Goal: Book appointment/travel/reservation

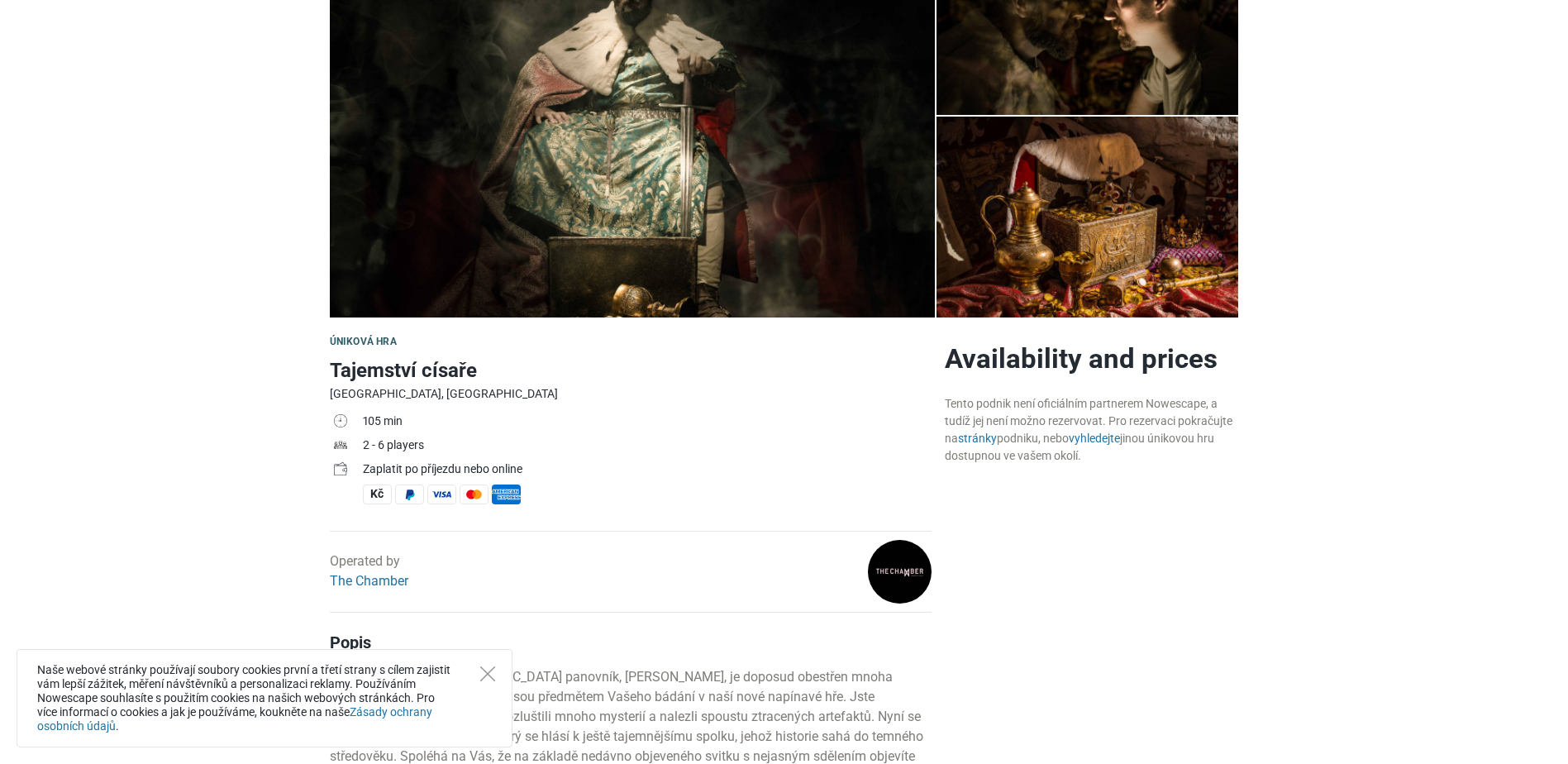
scroll to position [414, 0]
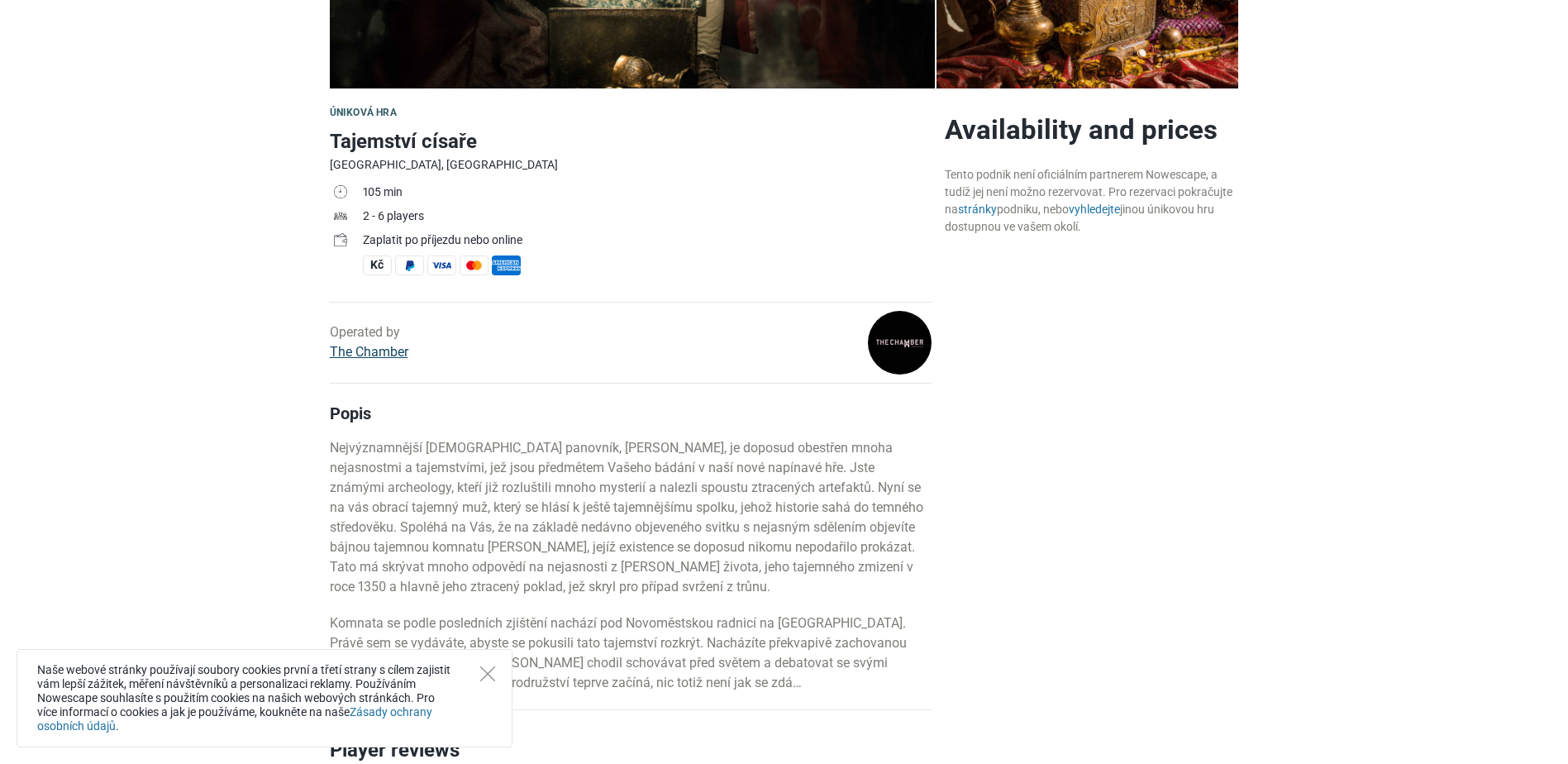
click at [357, 356] on link "The Chamber" at bounding box center [369, 351] width 78 height 16
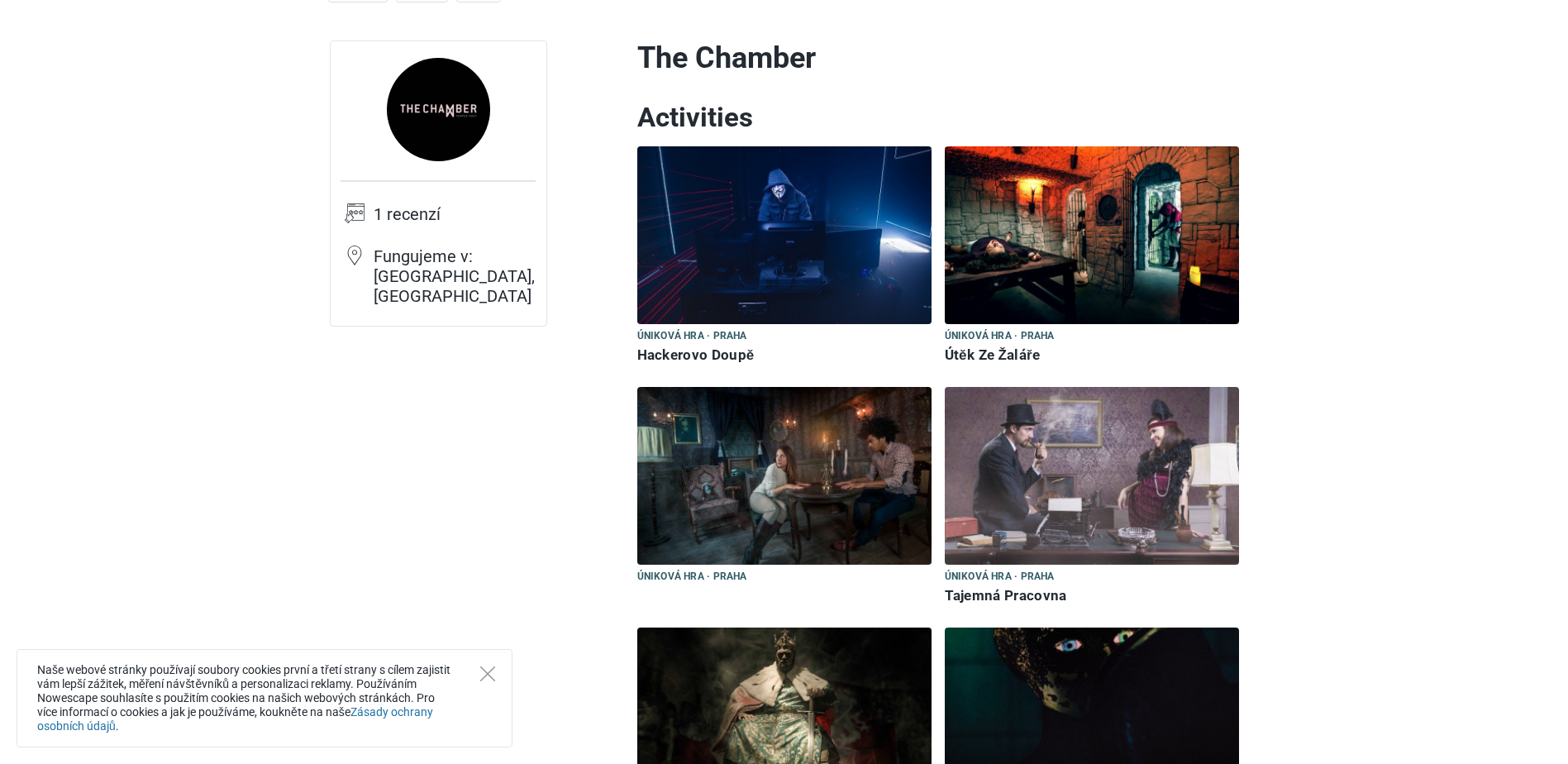
scroll to position [331, 0]
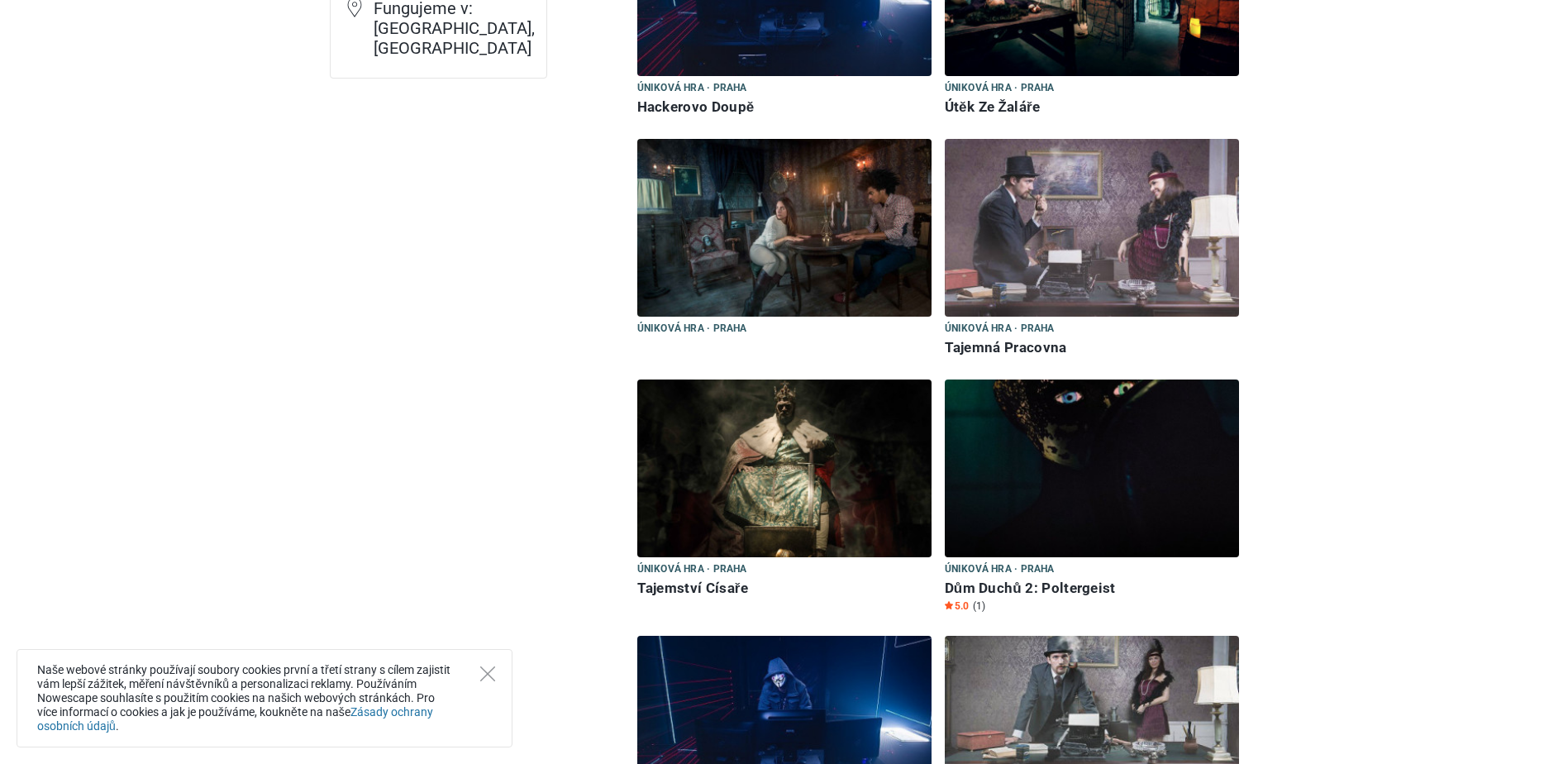
click at [844, 477] on img at bounding box center [784, 468] width 294 height 178
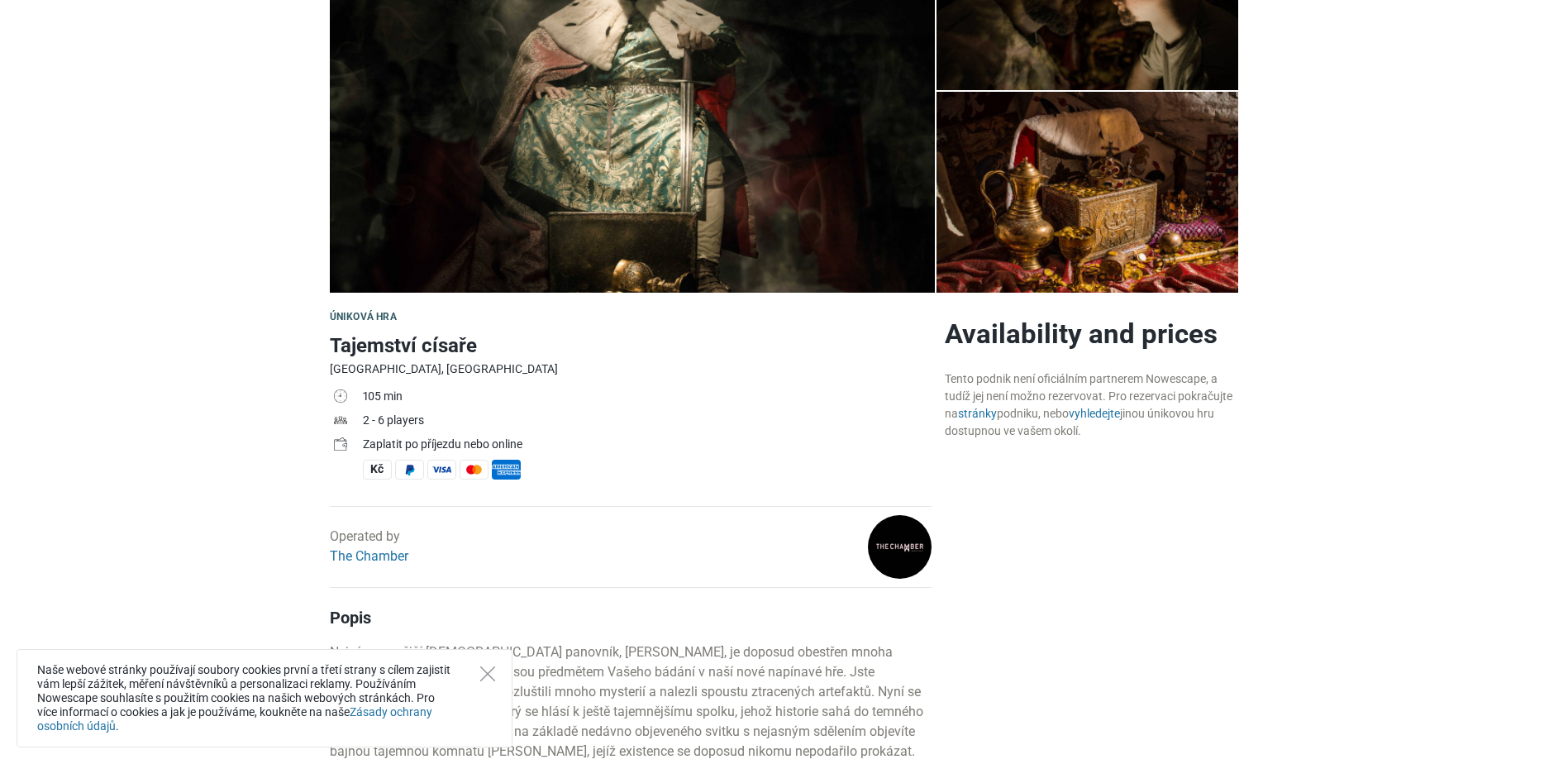
scroll to position [248, 0]
